Goal: Task Accomplishment & Management: Complete application form

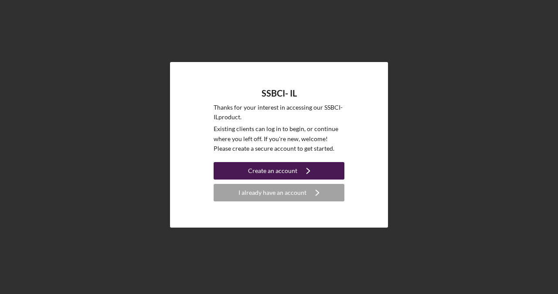
click at [263, 168] on div "Create an account" at bounding box center [272, 170] width 49 height 17
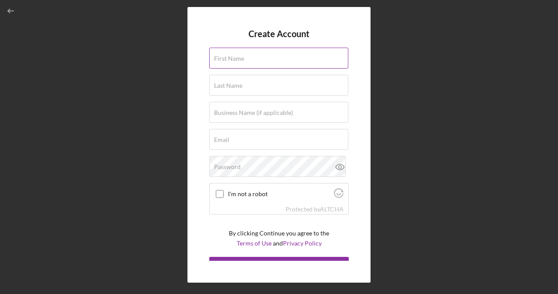
click at [239, 59] on label "First Name" at bounding box center [229, 58] width 30 height 7
click at [239, 59] on input "First Name" at bounding box center [278, 58] width 139 height 21
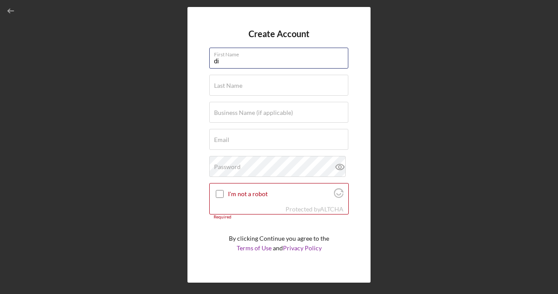
type input "d"
type input "Diane"
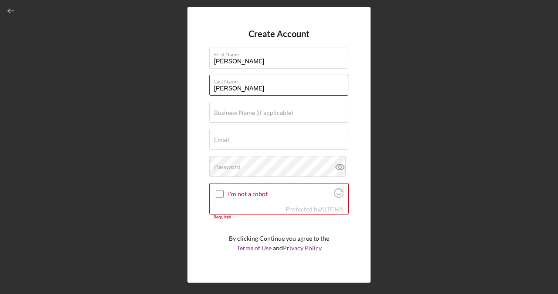
type input "Dugger"
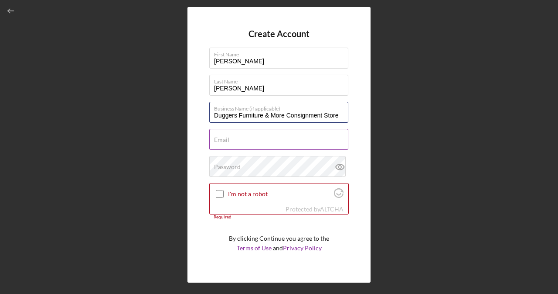
type input "Duggers Furniture & More Consignment Store"
click at [260, 137] on div "Email Required" at bounding box center [279, 140] width 140 height 22
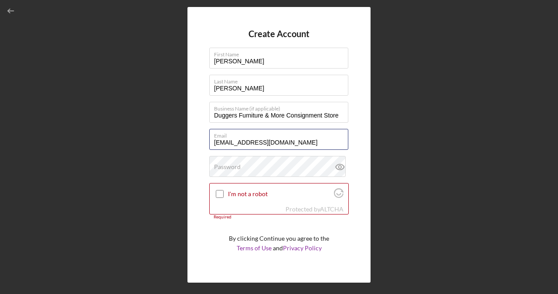
type input "dianedugger8@gmail.com"
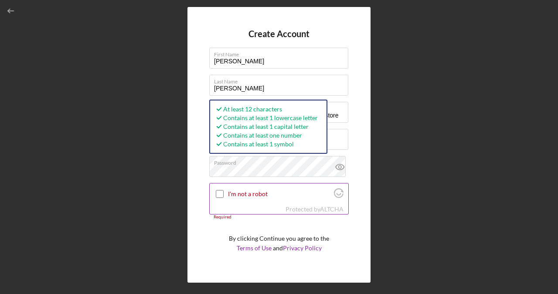
click at [222, 197] on input "I'm not a robot" at bounding box center [220, 194] width 8 height 8
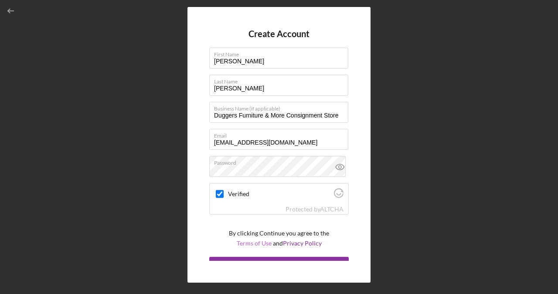
click at [245, 241] on link "Terms of Use" at bounding box center [254, 242] width 35 height 7
click at [191, 33] on div "Create Account First Name Diane Last Name Dugger Business Name (if applicable) …" at bounding box center [279, 144] width 183 height 275
click at [317, 163] on label "Password" at bounding box center [281, 161] width 134 height 10
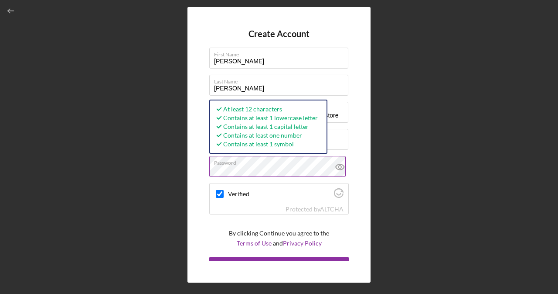
click at [339, 167] on icon at bounding box center [340, 167] width 22 height 22
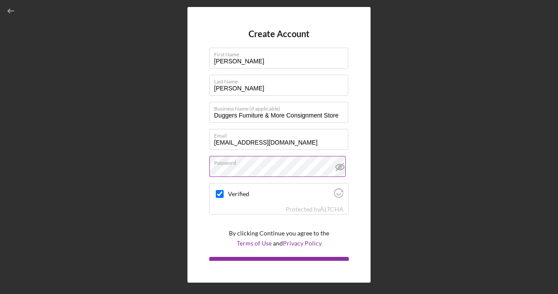
click at [359, 168] on div "Create Account First Name Diane Last Name Dugger Business Name (if applicable) …" at bounding box center [279, 144] width 183 height 275
click at [334, 193] on icon "Visit Altcha.org" at bounding box center [339, 193] width 10 height 10
checkbox input "true"
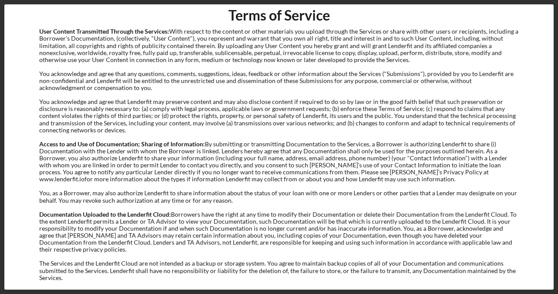
scroll to position [1198, 0]
